Goal: Entertainment & Leisure: Browse casually

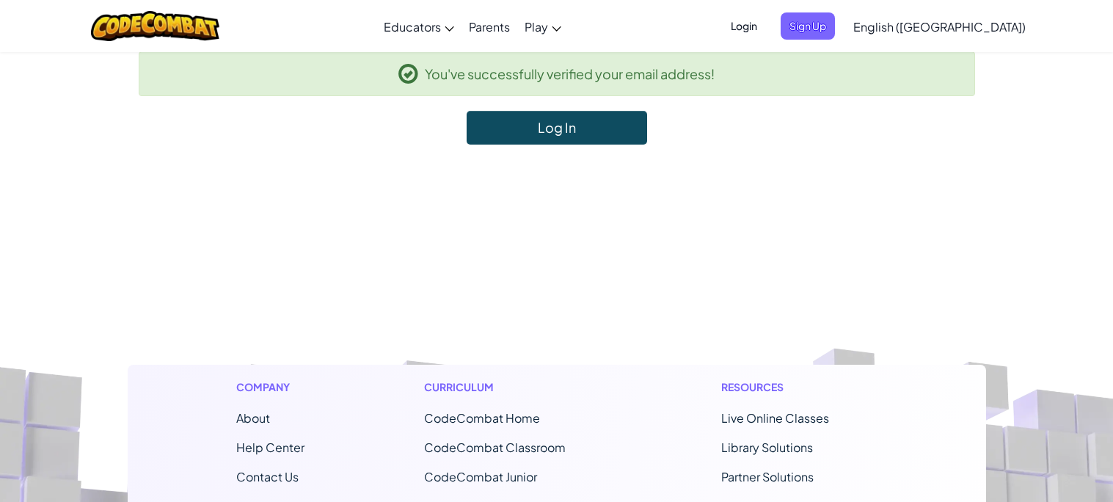
click at [527, 139] on link "Log In" at bounding box center [557, 128] width 180 height 34
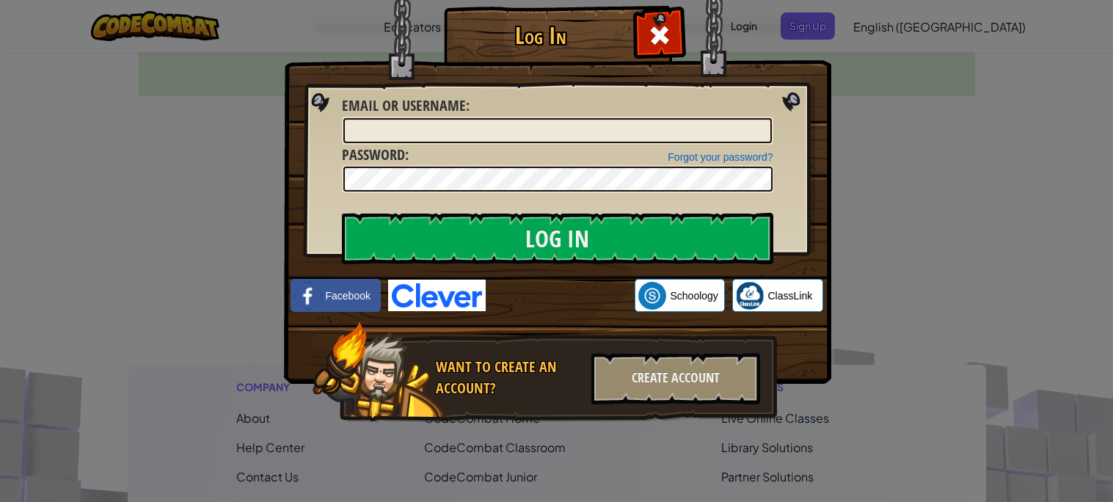
click at [442, 299] on img at bounding box center [437, 295] width 98 height 32
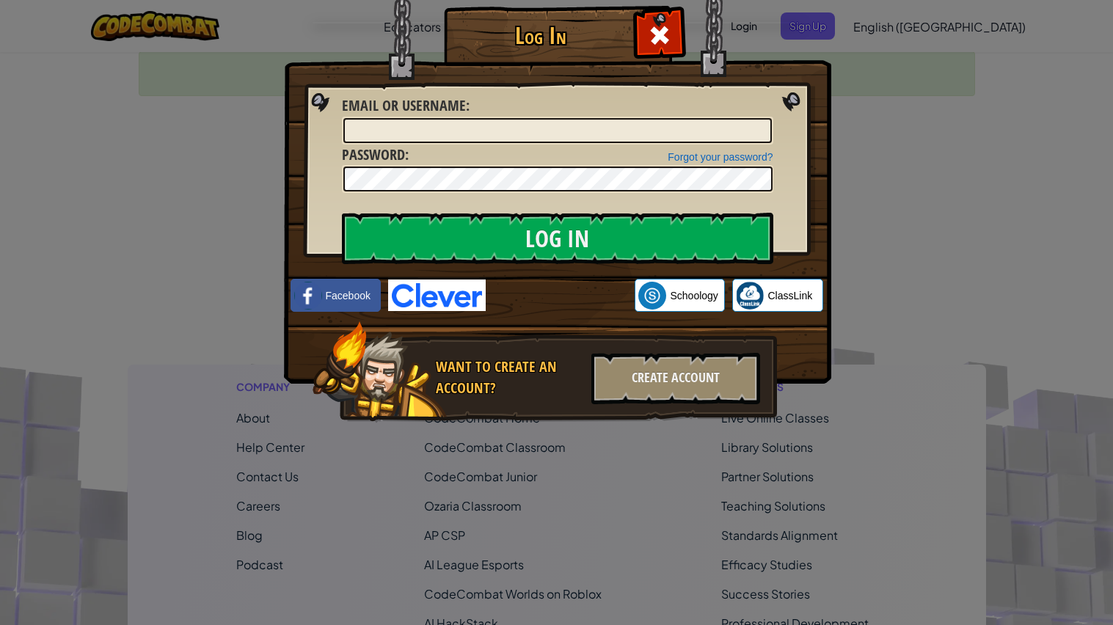
click at [431, 310] on img at bounding box center [437, 295] width 98 height 32
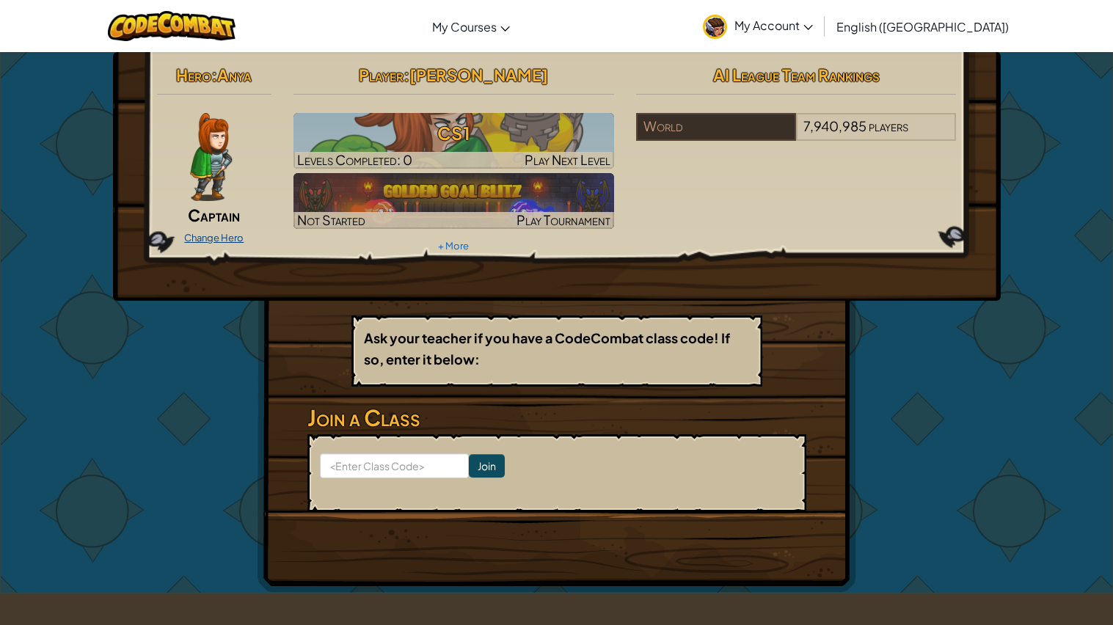
click at [211, 234] on link "Change Hero" at bounding box center [213, 238] width 59 height 12
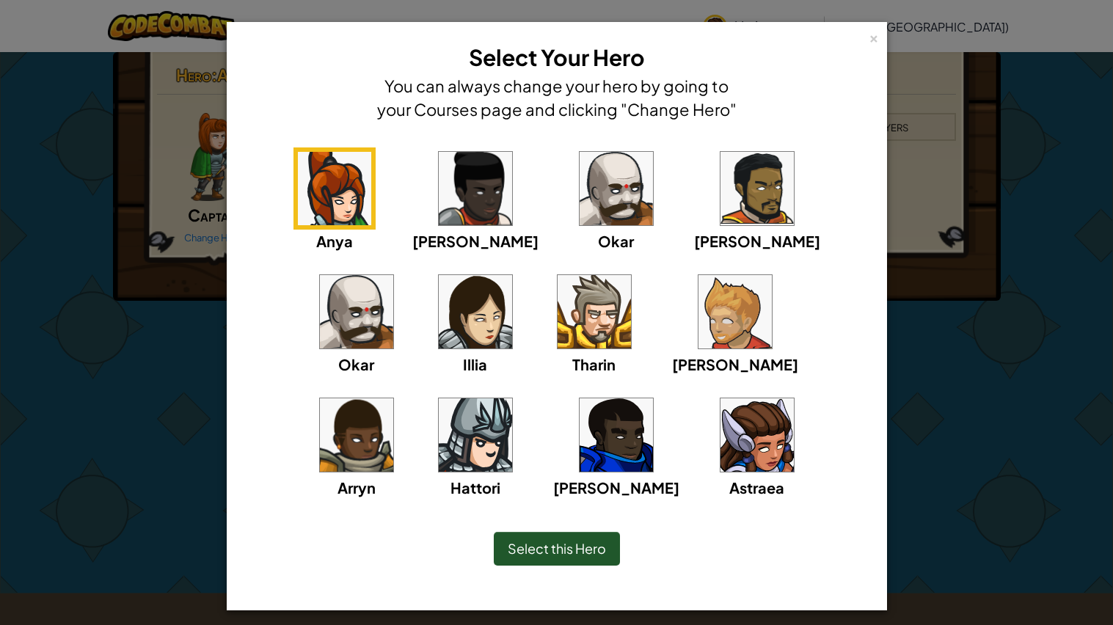
click at [439, 345] on img at bounding box center [475, 311] width 73 height 73
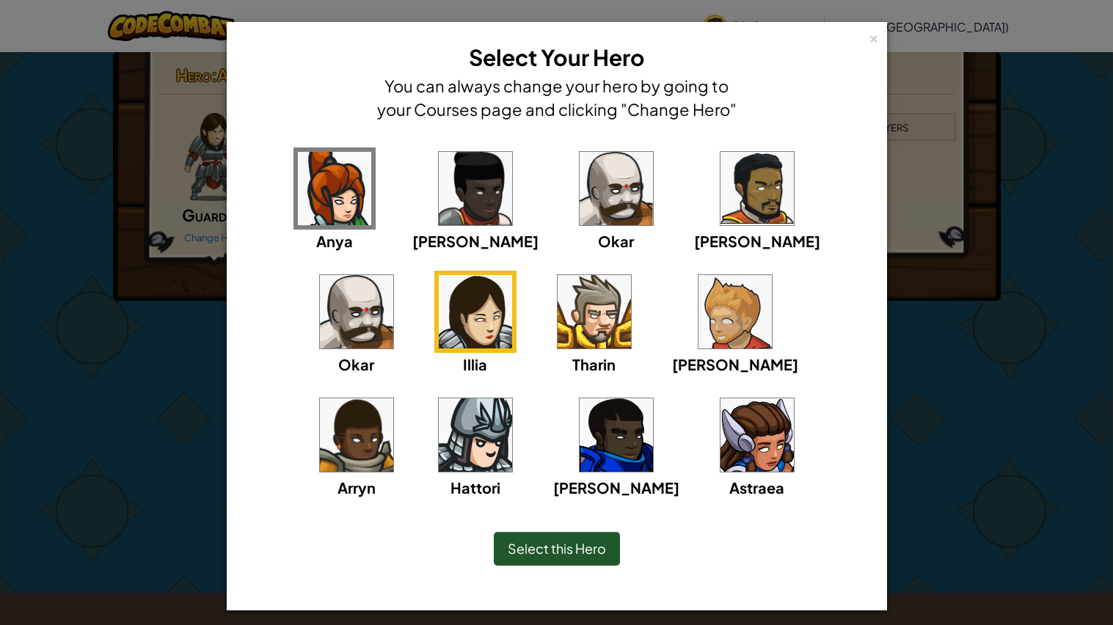
click at [439, 328] on img at bounding box center [475, 311] width 73 height 73
click at [720, 456] on img at bounding box center [756, 434] width 73 height 73
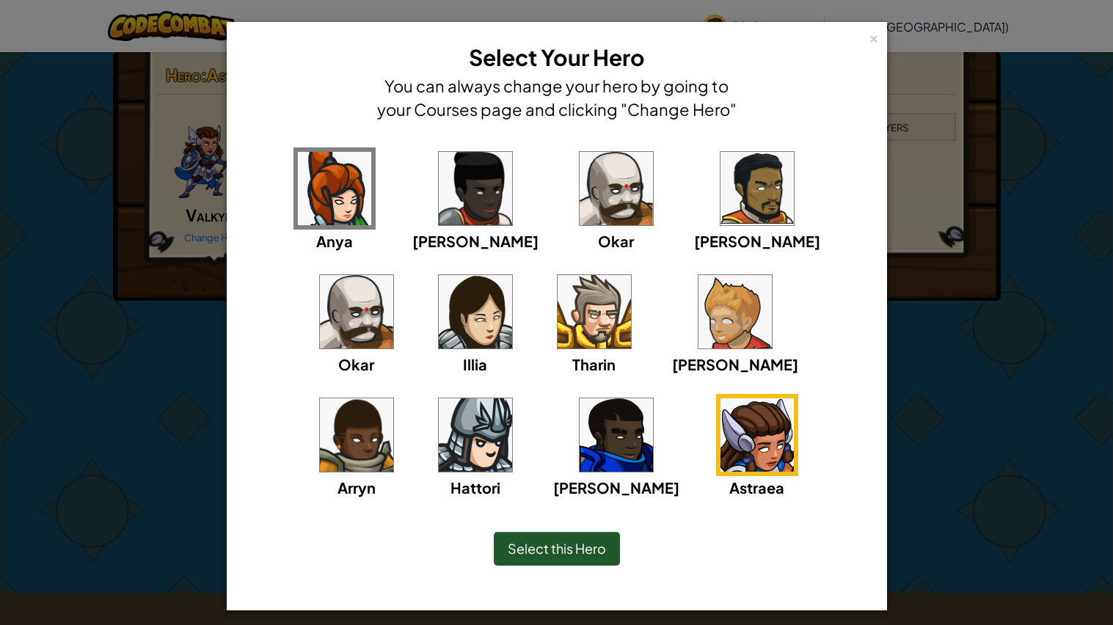
click at [523, 501] on span "Select this Hero" at bounding box center [557, 548] width 98 height 17
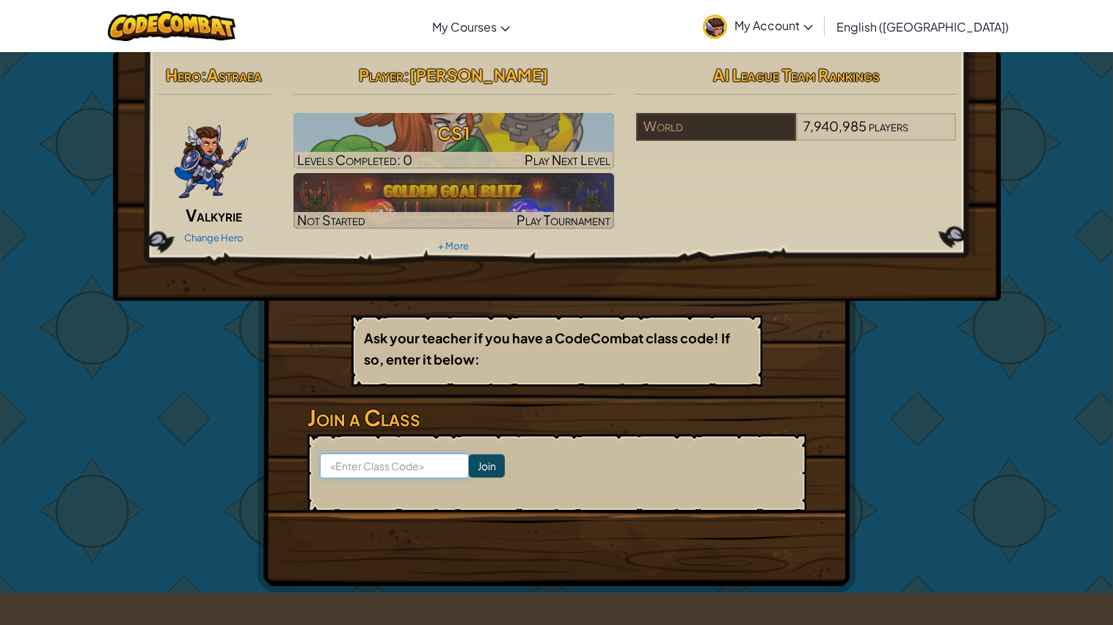
click at [366, 458] on input at bounding box center [394, 465] width 149 height 25
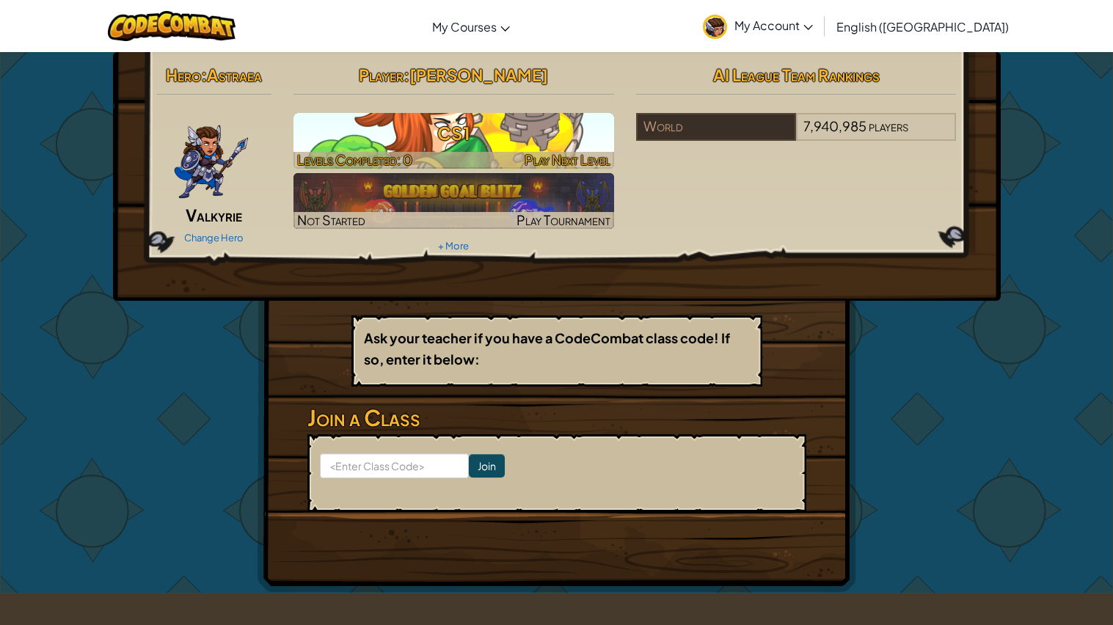
click at [465, 126] on h3 "CS1" at bounding box center [453, 133] width 321 height 33
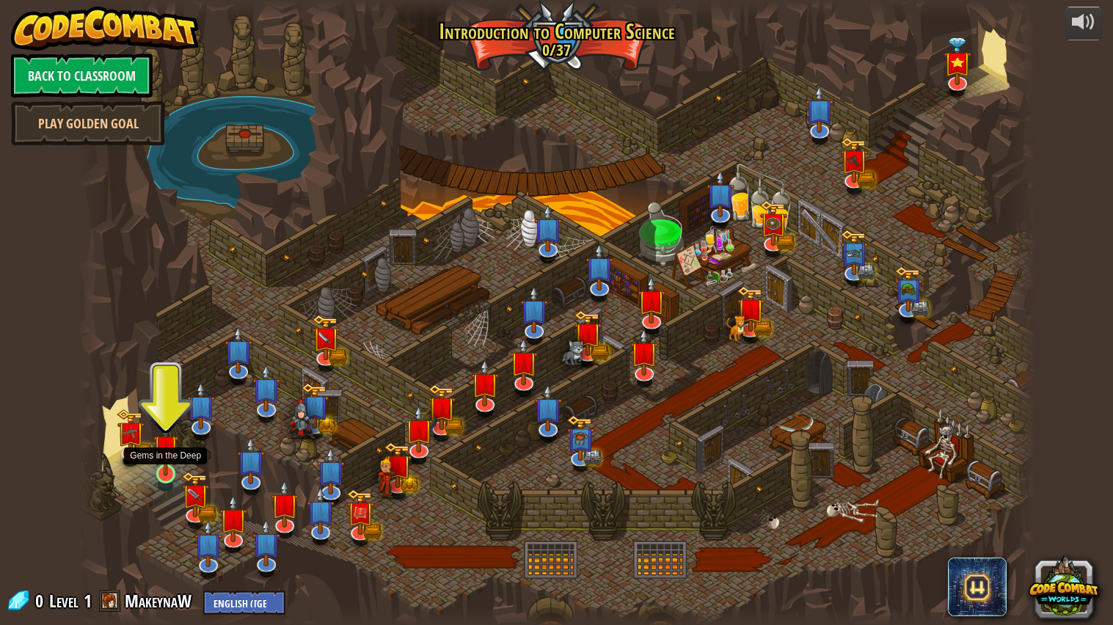
click at [164, 462] on img at bounding box center [165, 446] width 25 height 57
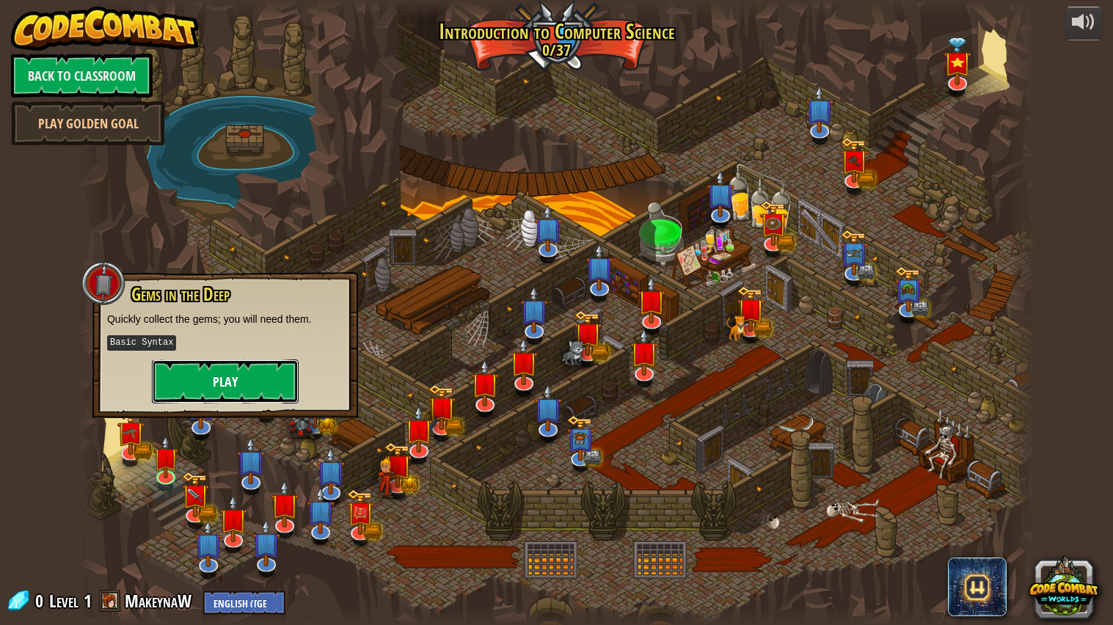
click at [243, 368] on button "Play" at bounding box center [225, 381] width 147 height 44
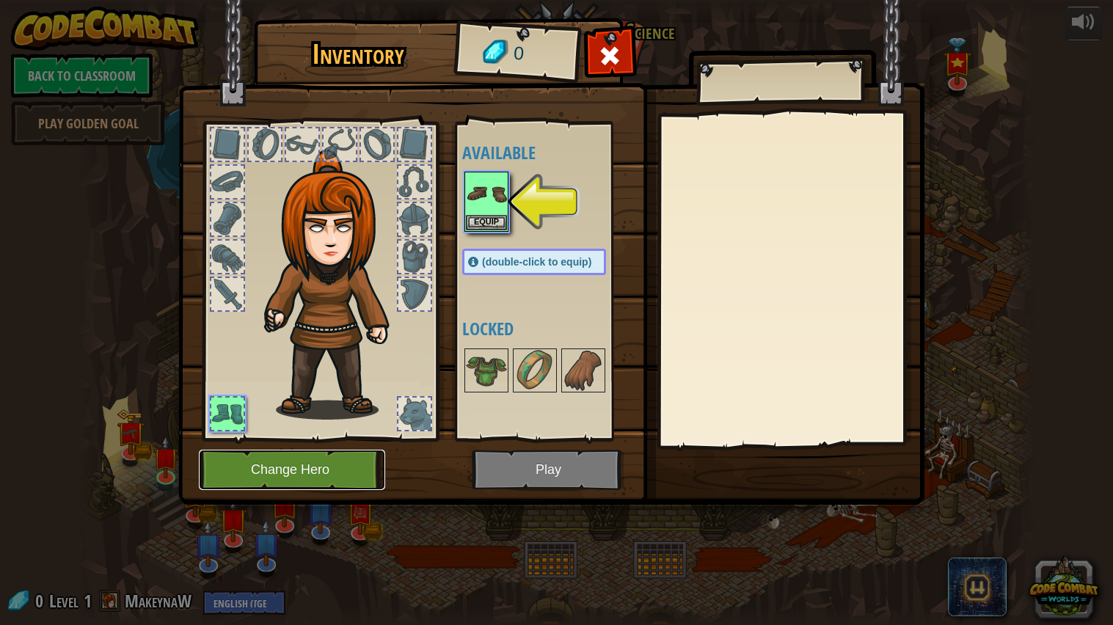
click at [304, 477] on button "Change Hero" at bounding box center [292, 470] width 186 height 40
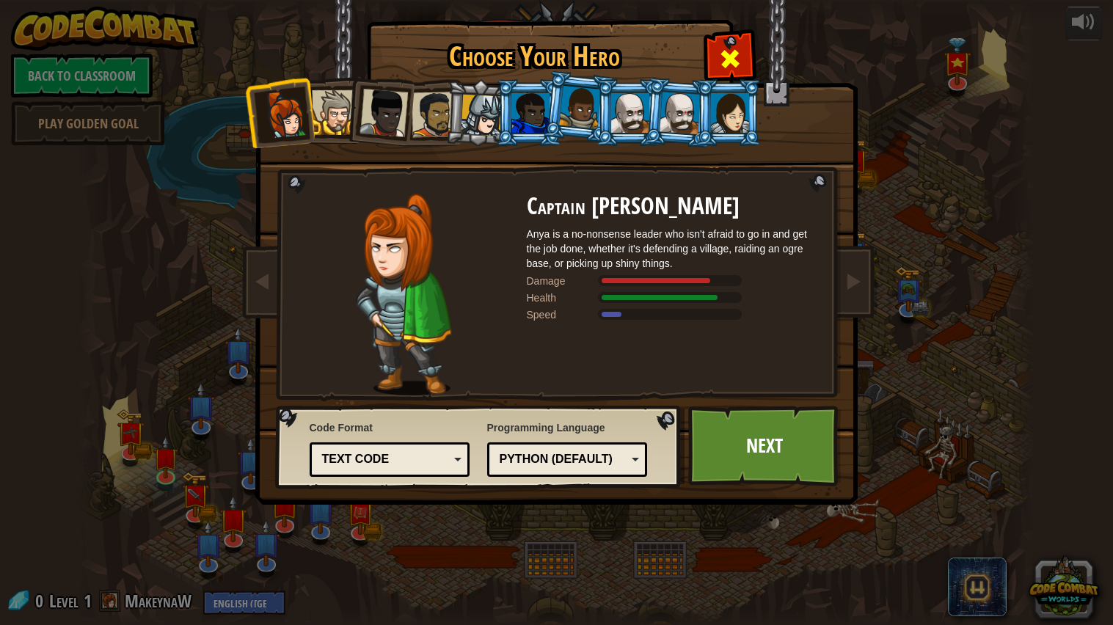
click at [713, 58] on div at bounding box center [729, 57] width 46 height 46
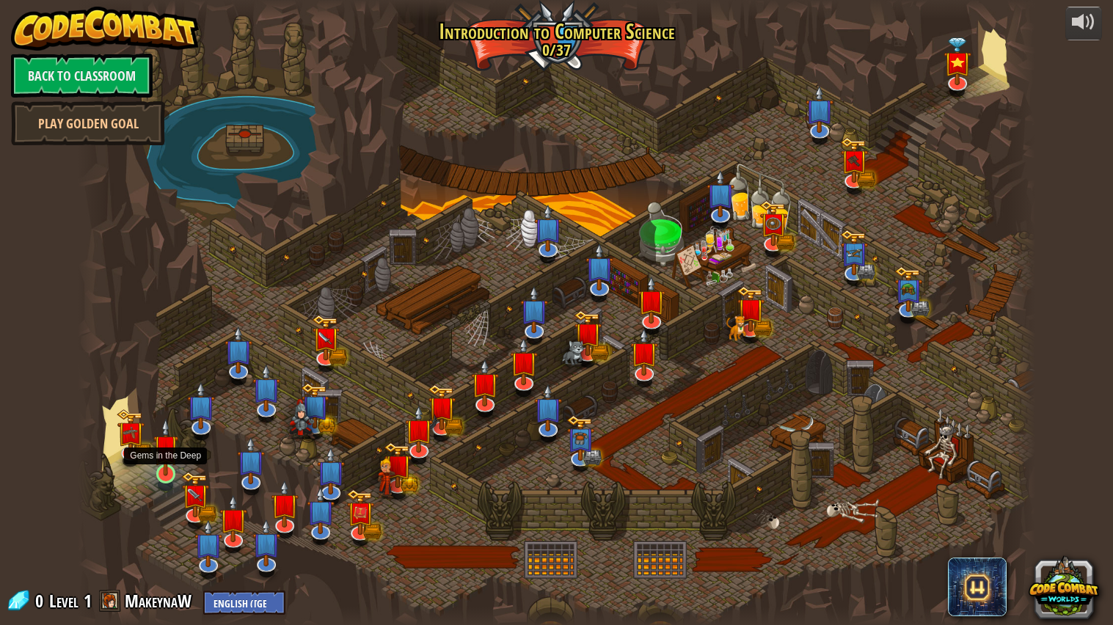
click at [165, 465] on img at bounding box center [165, 446] width 25 height 57
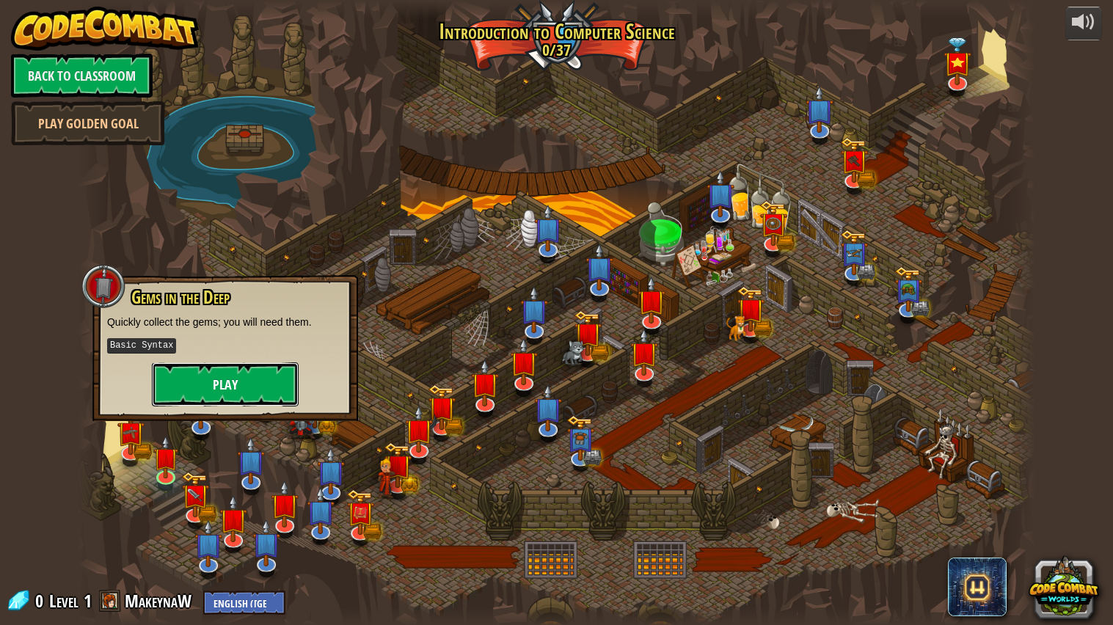
click at [208, 392] on button "Play" at bounding box center [225, 384] width 147 height 44
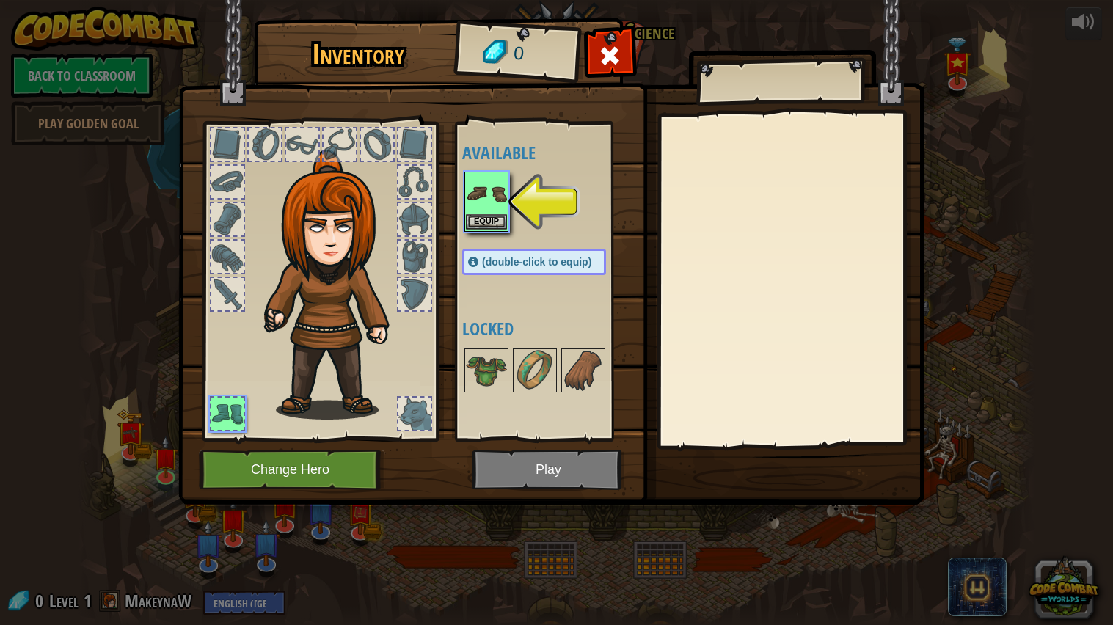
click at [491, 174] on img at bounding box center [486, 193] width 41 height 41
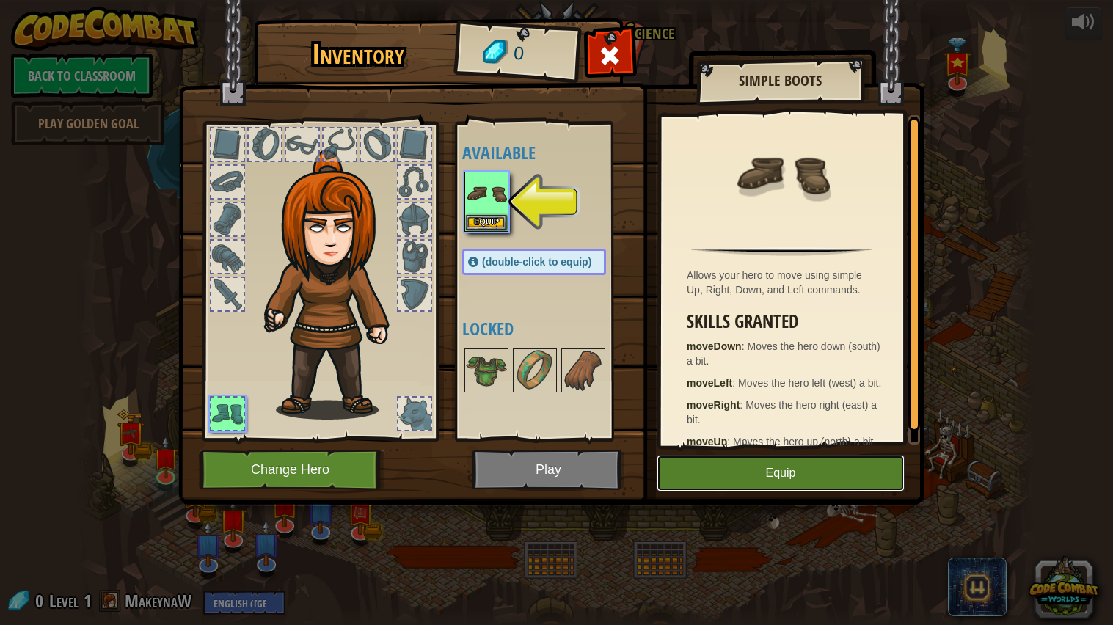
click at [701, 479] on button "Equip" at bounding box center [781, 473] width 248 height 37
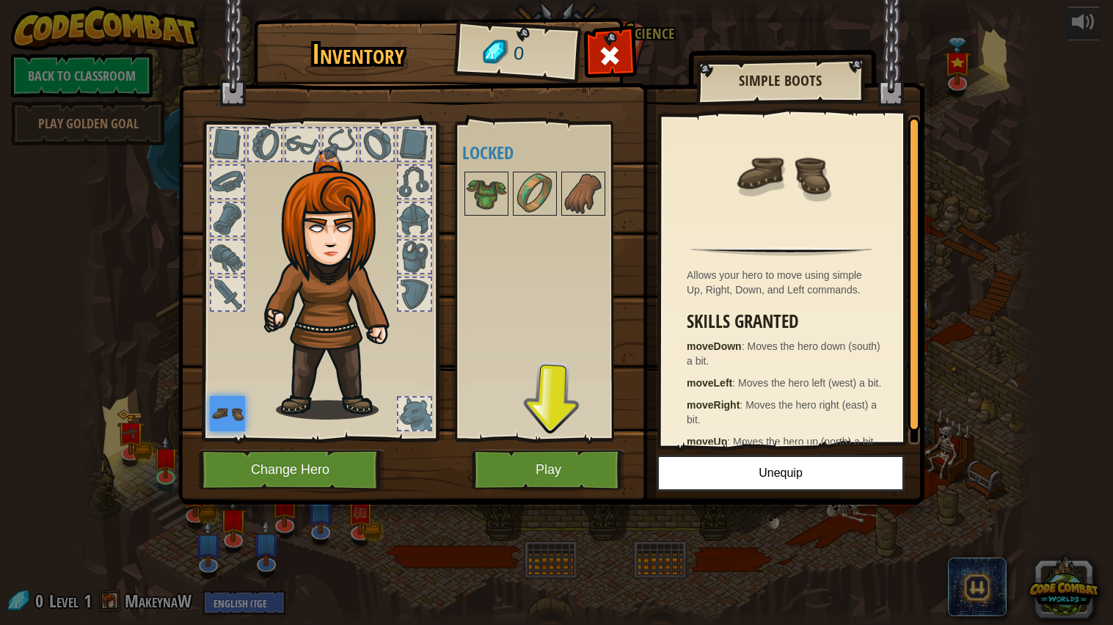
click at [514, 500] on img at bounding box center [551, 238] width 746 height 533
click at [550, 469] on button "Play" at bounding box center [548, 470] width 153 height 40
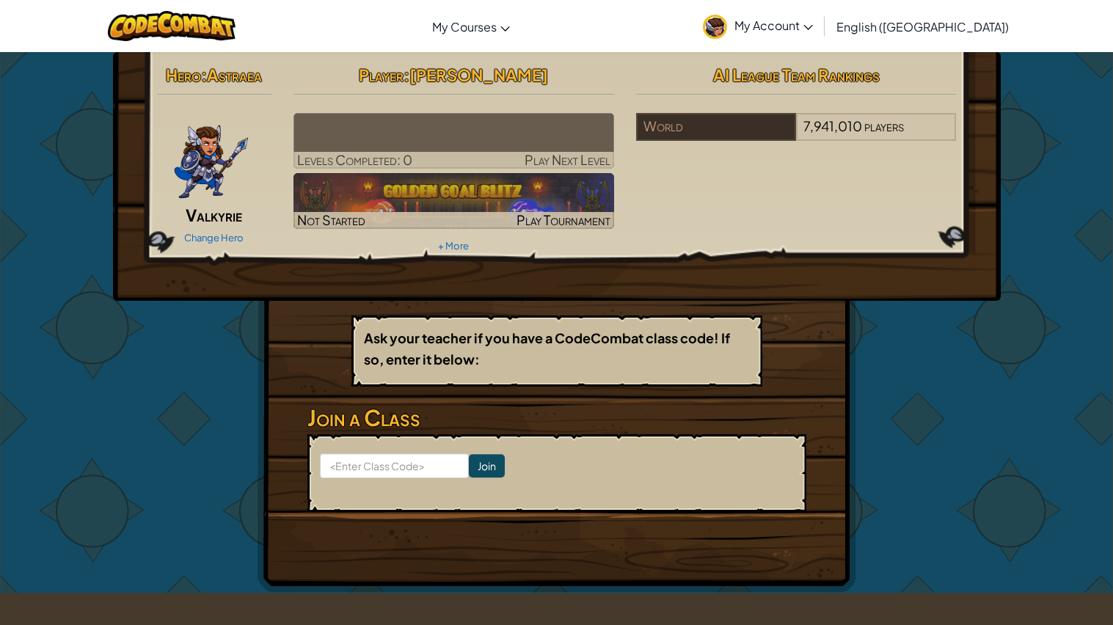
click at [343, 479] on form "Join" at bounding box center [556, 473] width 499 height 78
click at [358, 477] on form "Join" at bounding box center [556, 473] width 499 height 78
click at [246, 233] on div "Change Hero" at bounding box center [214, 236] width 115 height 23
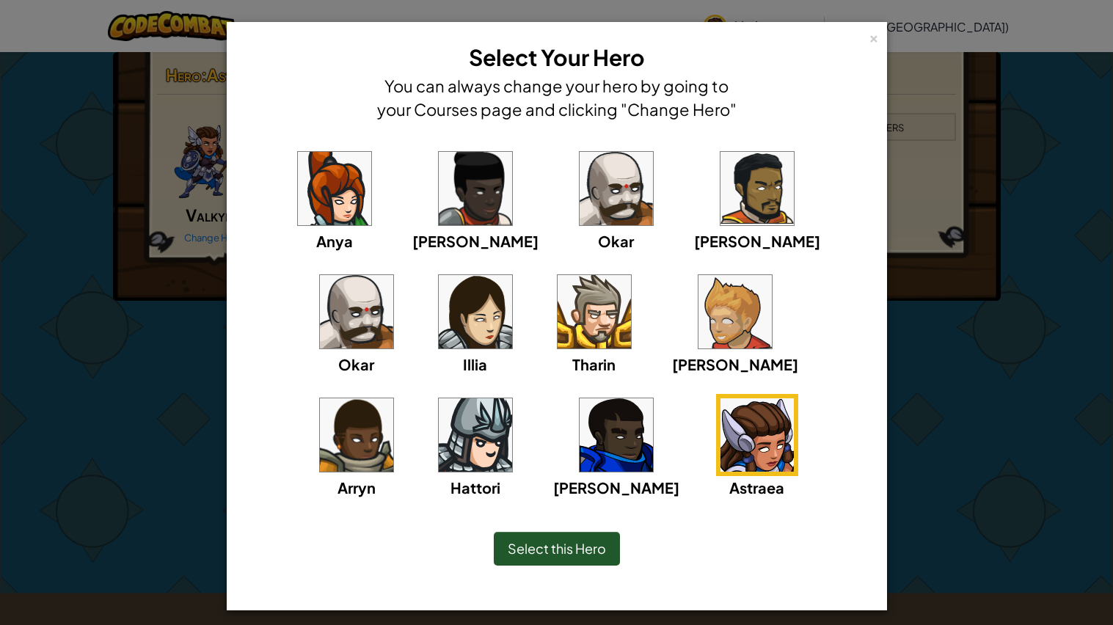
click at [439, 333] on img at bounding box center [475, 311] width 73 height 73
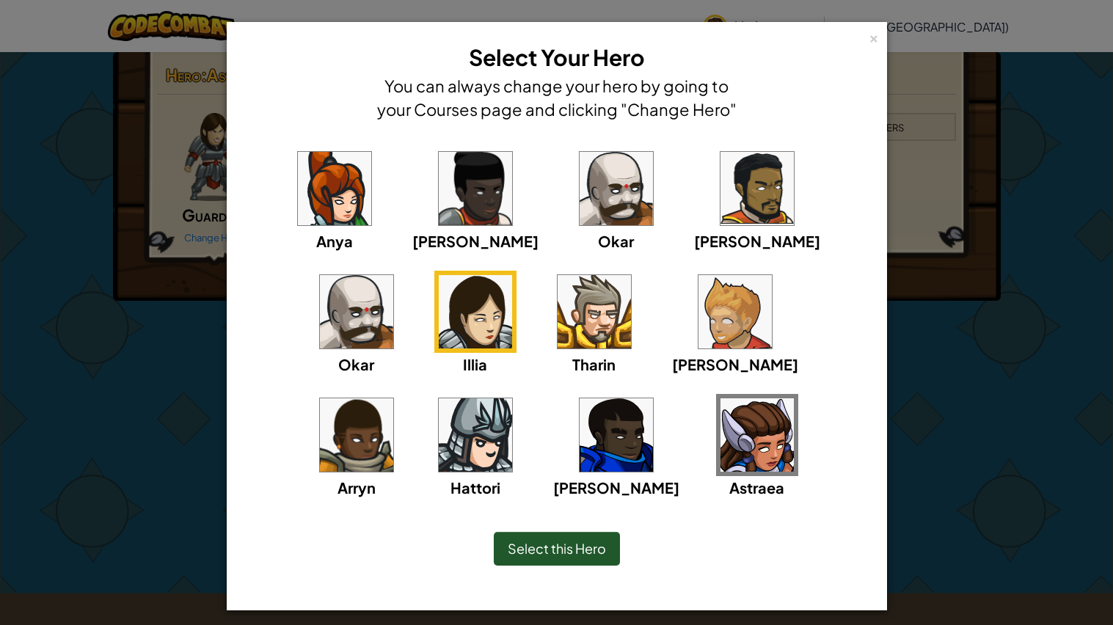
click at [530, 555] on span "Select this Hero" at bounding box center [557, 548] width 98 height 17
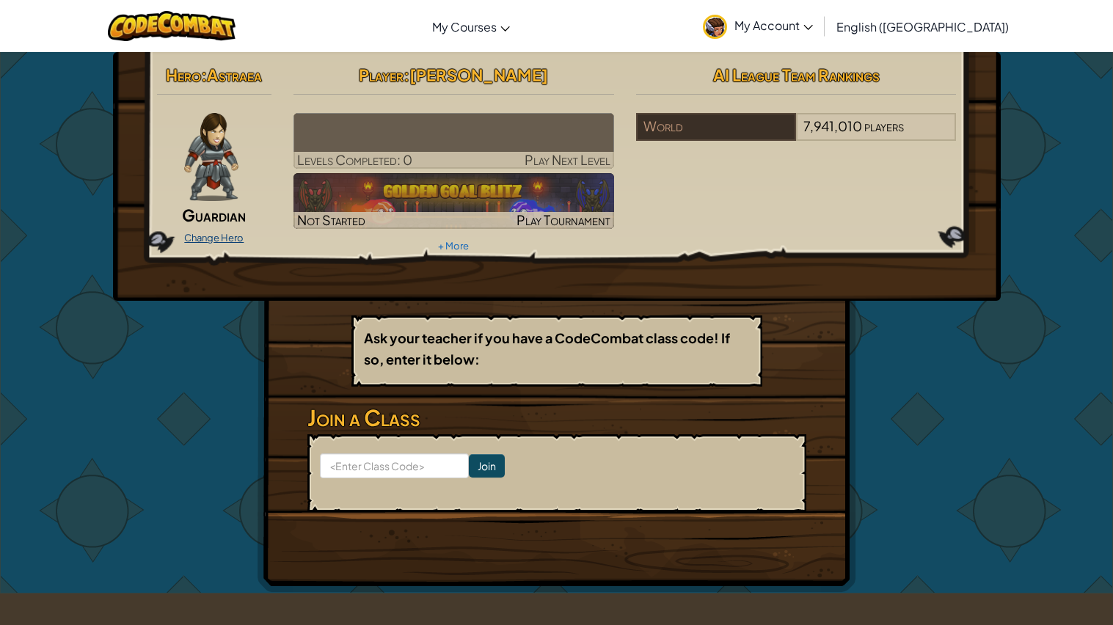
click at [187, 238] on link "Change Hero" at bounding box center [213, 238] width 59 height 12
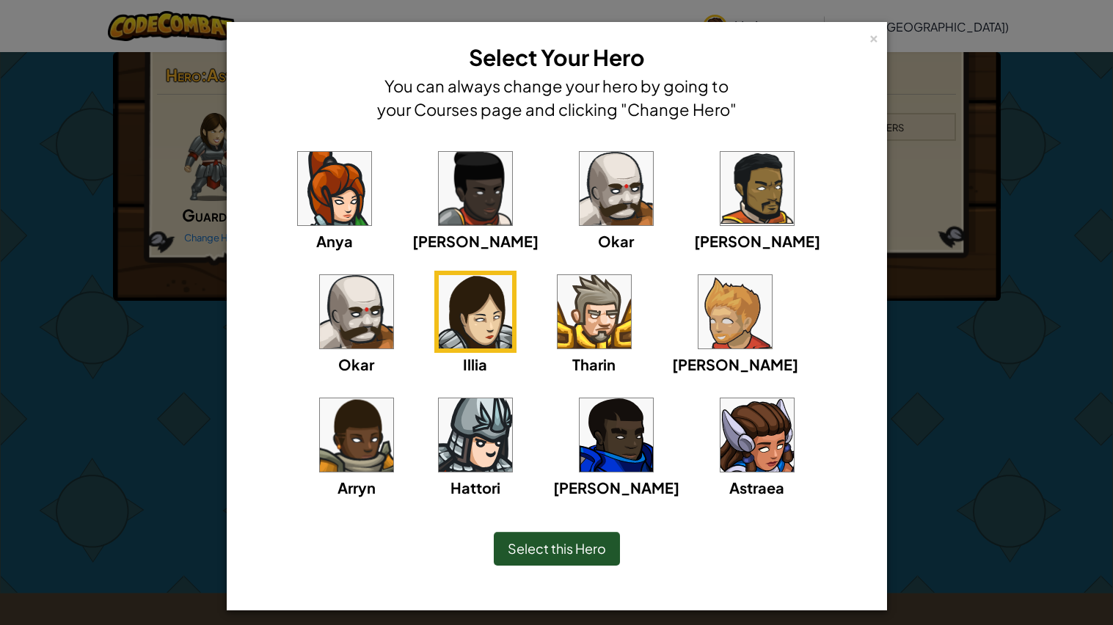
click at [541, 535] on div "Select this Hero" at bounding box center [557, 549] width 126 height 34
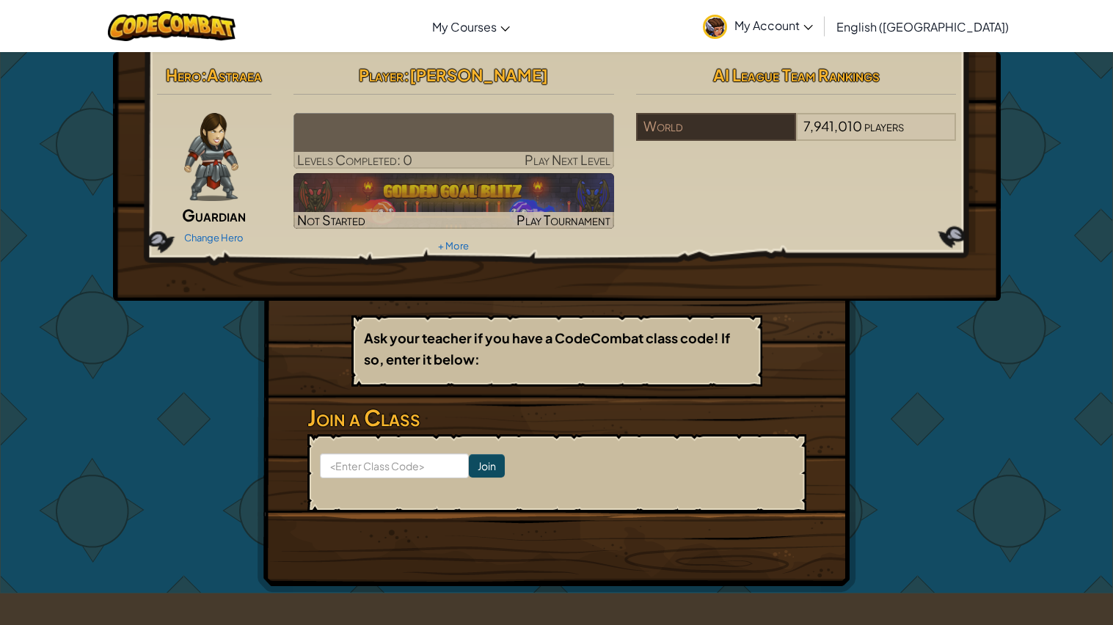
click at [827, 315] on div "Hero : Astraea Guardian Change Hero Player : [PERSON_NAME] Levels Completed: 0 …" at bounding box center [556, 322] width 599 height 541
